Goal: Information Seeking & Learning: Learn about a topic

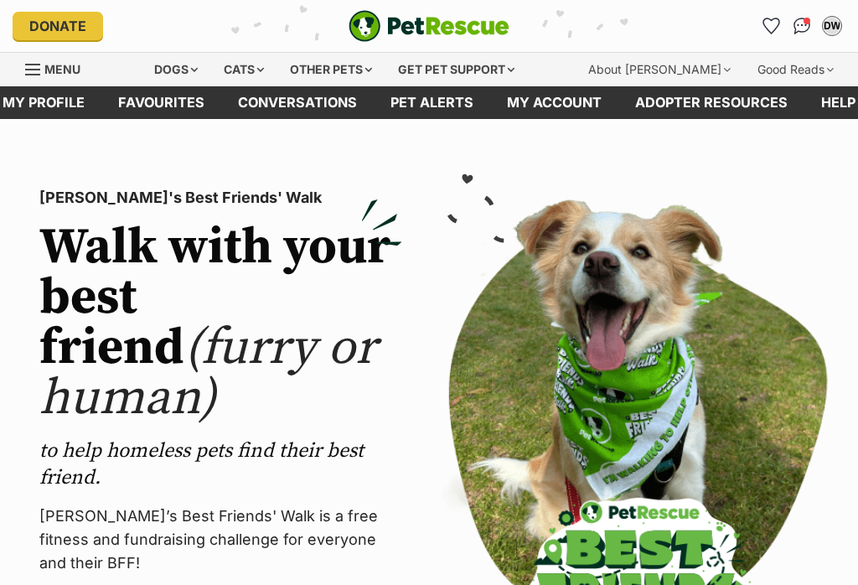
scroll to position [7, 0]
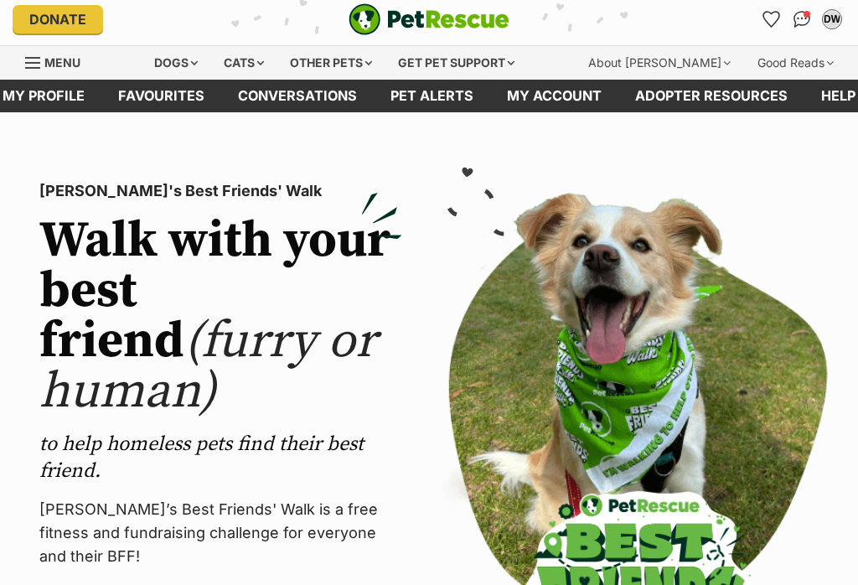
click at [195, 58] on div "Dogs" at bounding box center [175, 63] width 67 height 34
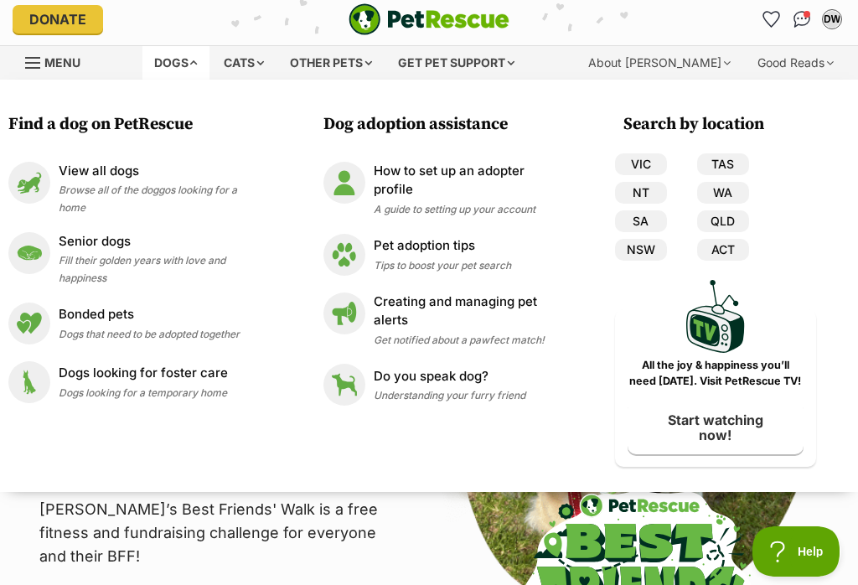
scroll to position [0, 0]
click at [647, 162] on link "VIC" at bounding box center [641, 164] width 52 height 22
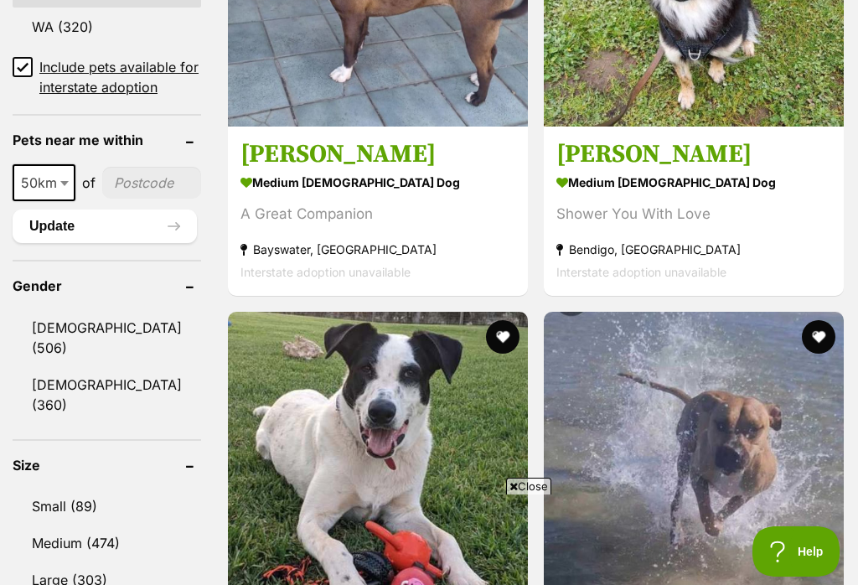
scroll to position [1289, 0]
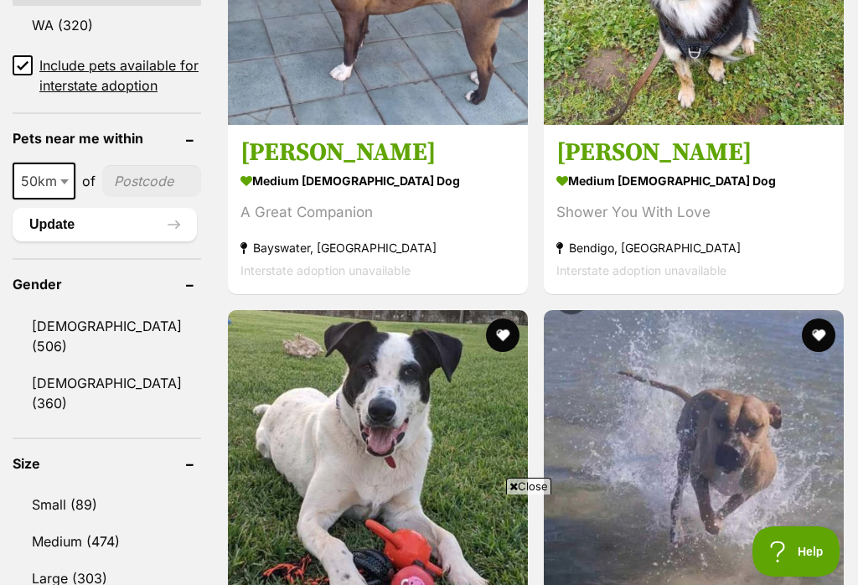
click at [79, 487] on link "Small (89)" at bounding box center [107, 504] width 189 height 35
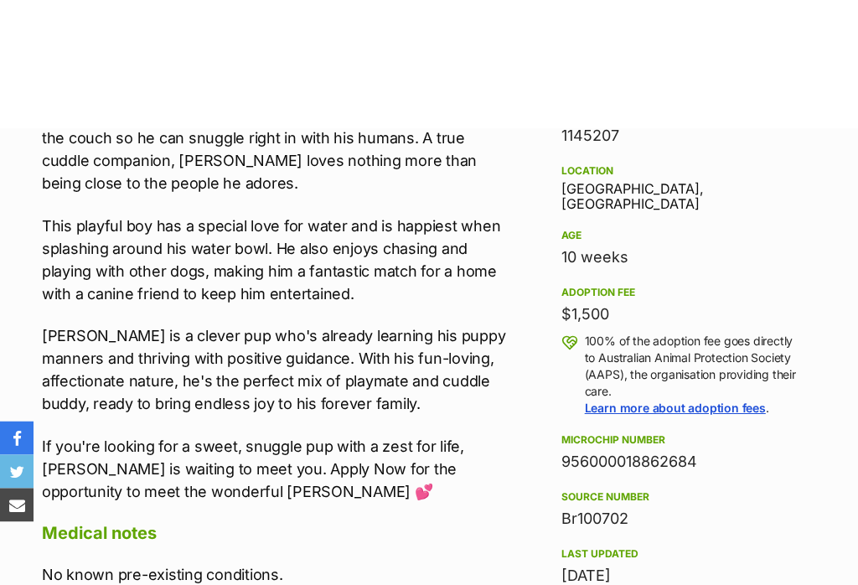
scroll to position [566, 0]
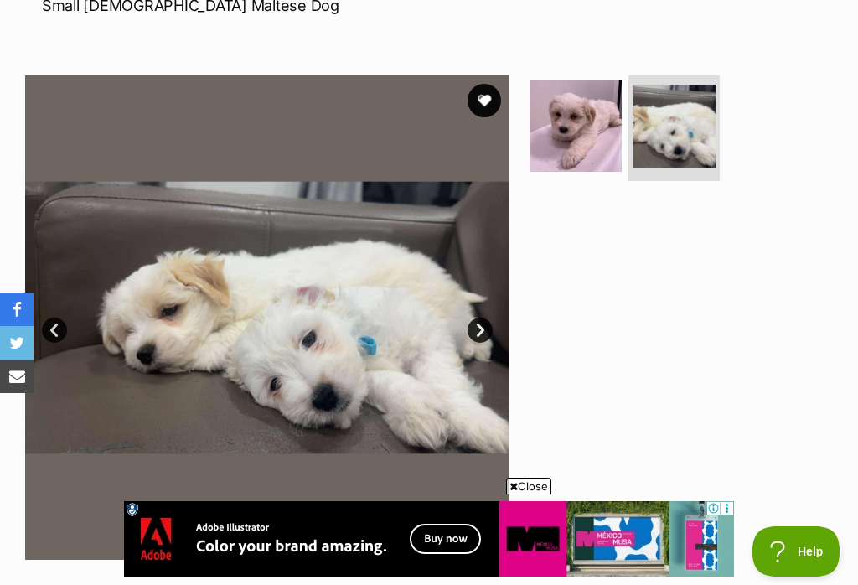
click at [482, 330] on link "Next" at bounding box center [480, 330] width 25 height 25
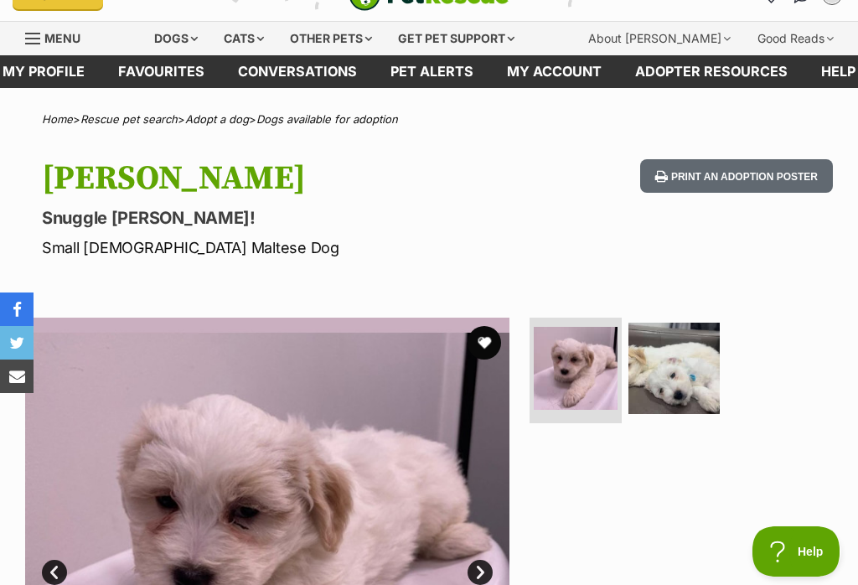
scroll to position [0, 0]
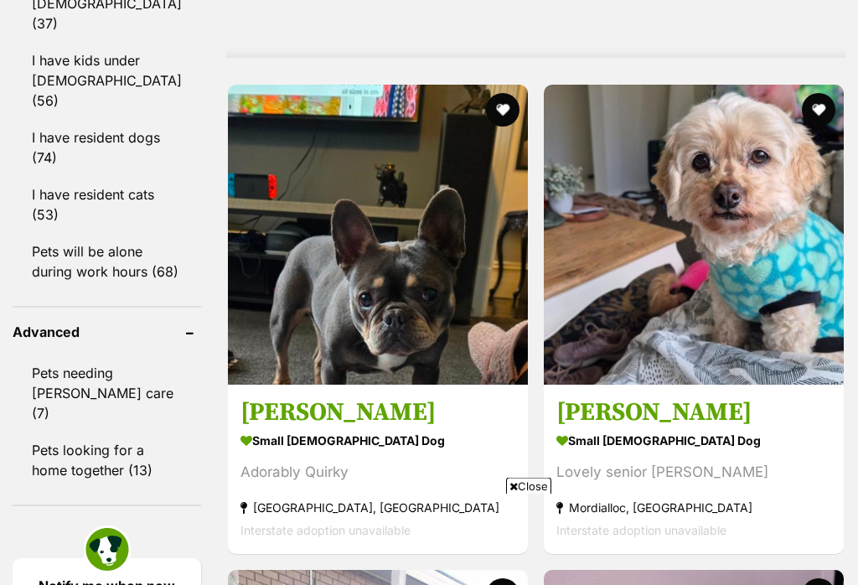
scroll to position [2193, 0]
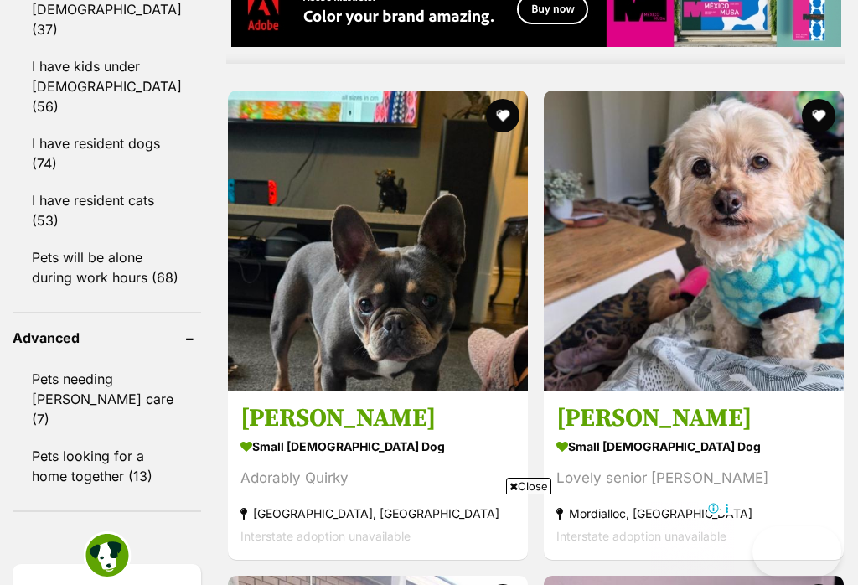
scroll to position [0, 0]
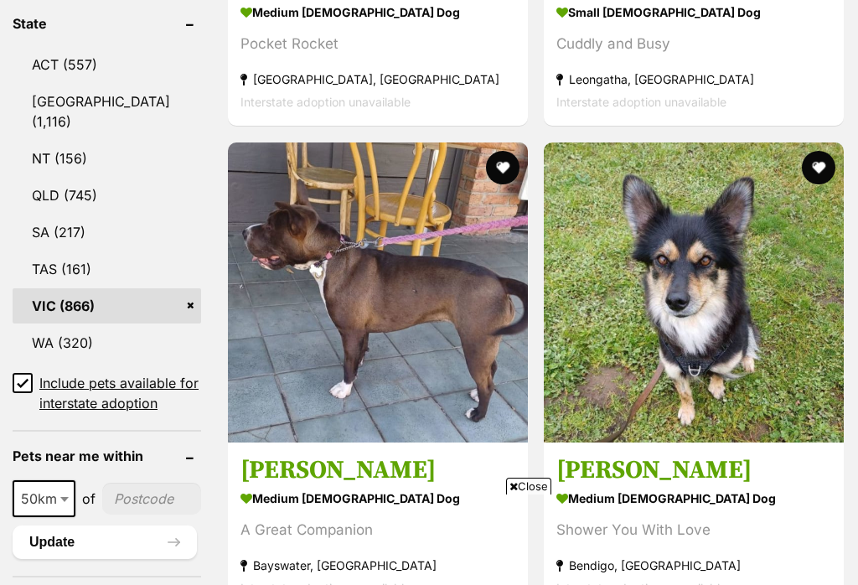
scroll to position [866, 0]
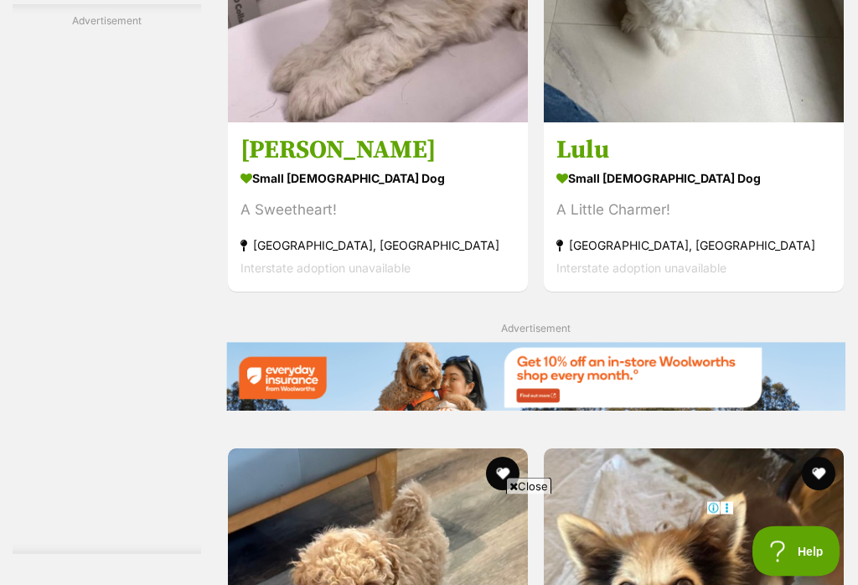
scroll to position [3885, 0]
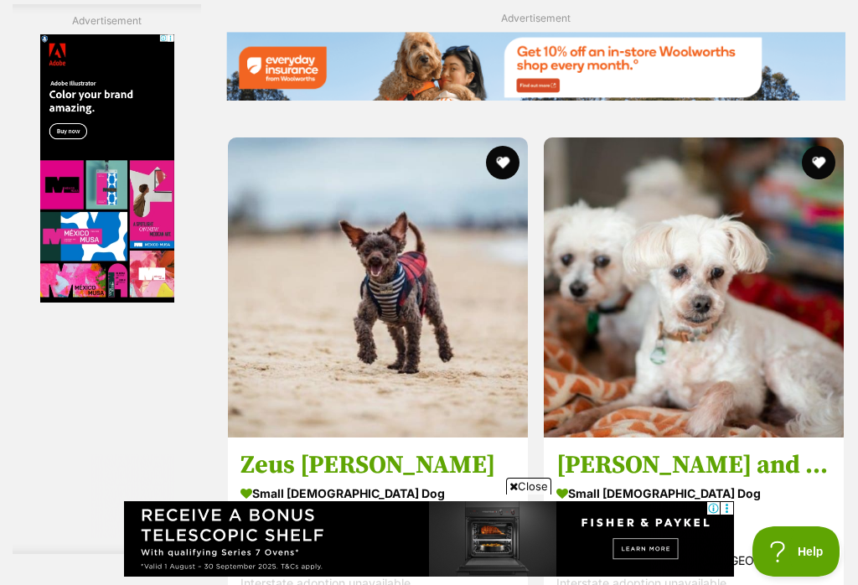
scroll to position [3709, 0]
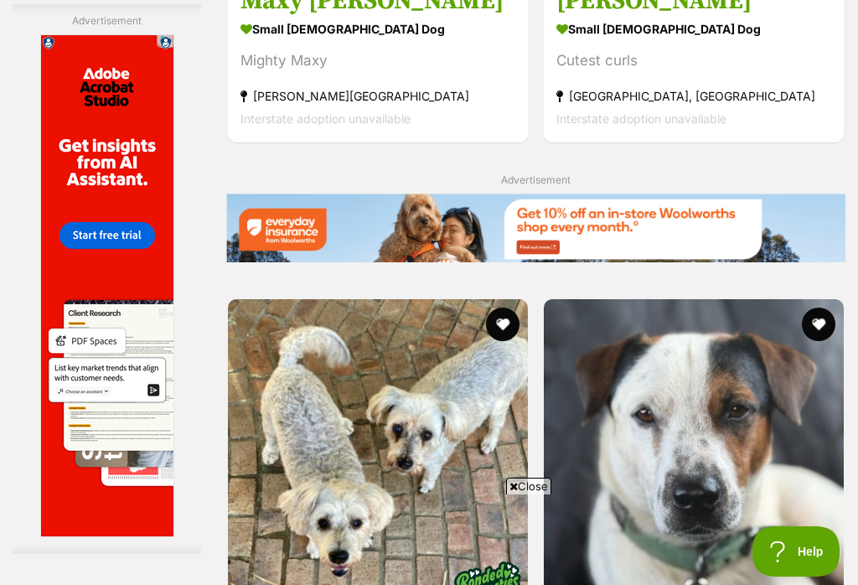
scroll to position [3762, 0]
